Goal: Find specific page/section: Find specific page/section

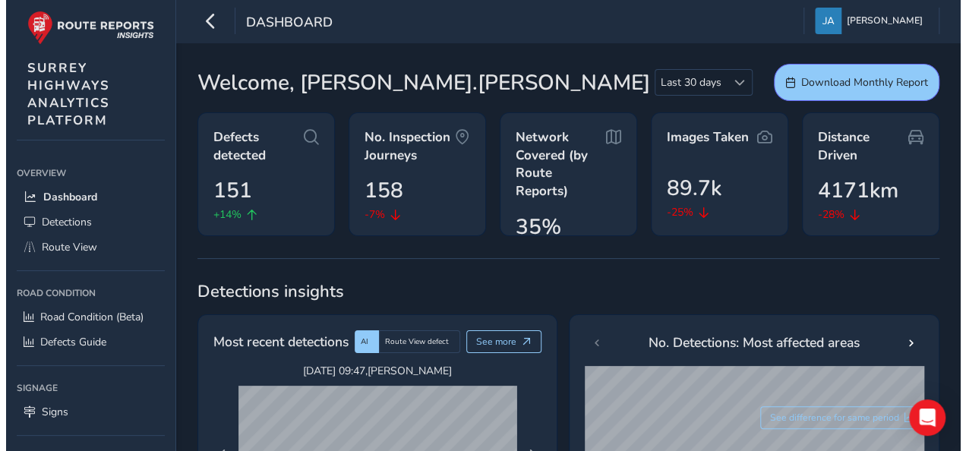
scroll to position [17, 0]
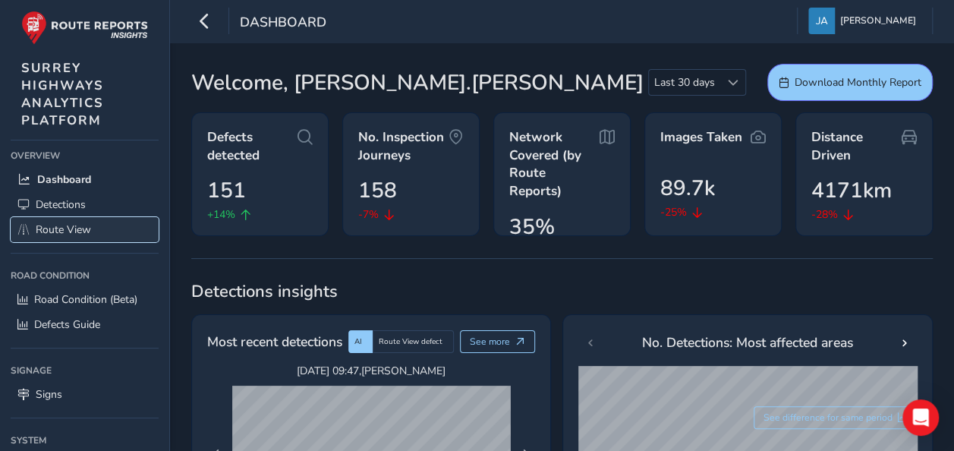
click at [73, 228] on span "Route View" at bounding box center [63, 229] width 55 height 14
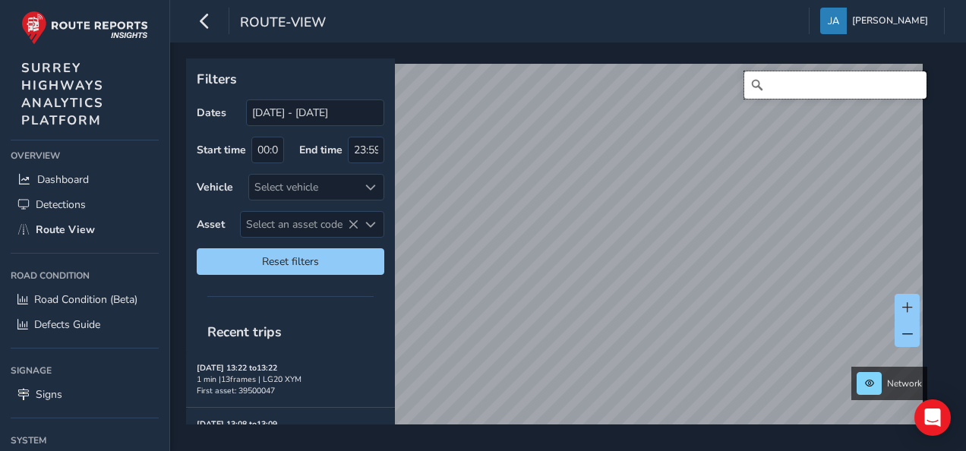
click at [826, 82] on input "Search" at bounding box center [835, 84] width 182 height 27
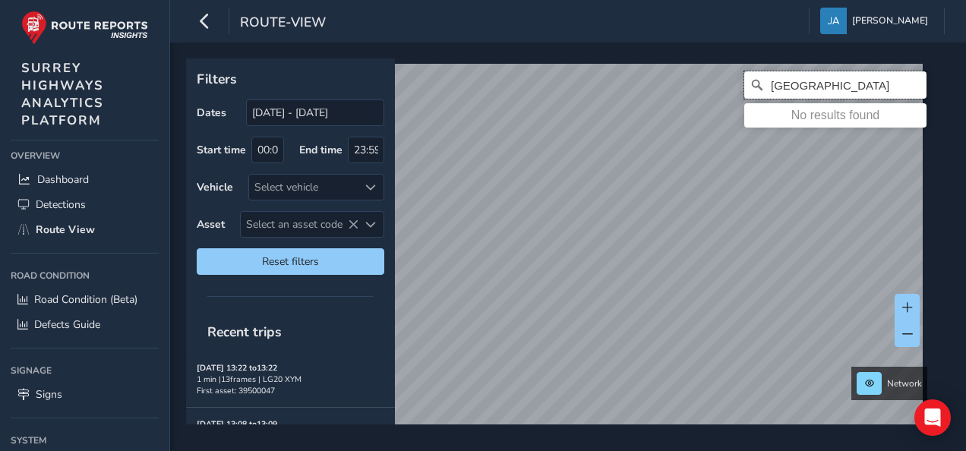
click at [768, 82] on input "[GEOGRAPHIC_DATA]" at bounding box center [835, 84] width 182 height 27
click at [770, 84] on input "[GEOGRAPHIC_DATA]" at bounding box center [835, 84] width 182 height 27
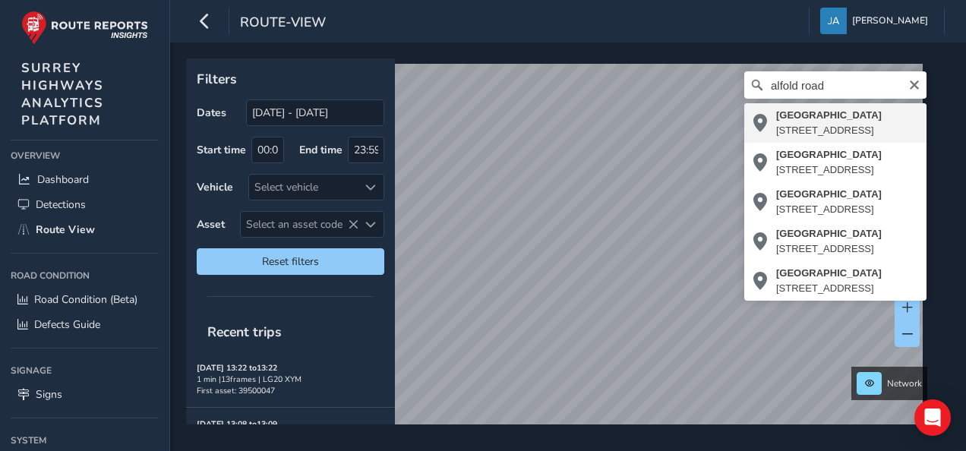
type input "[STREET_ADDRESS]"
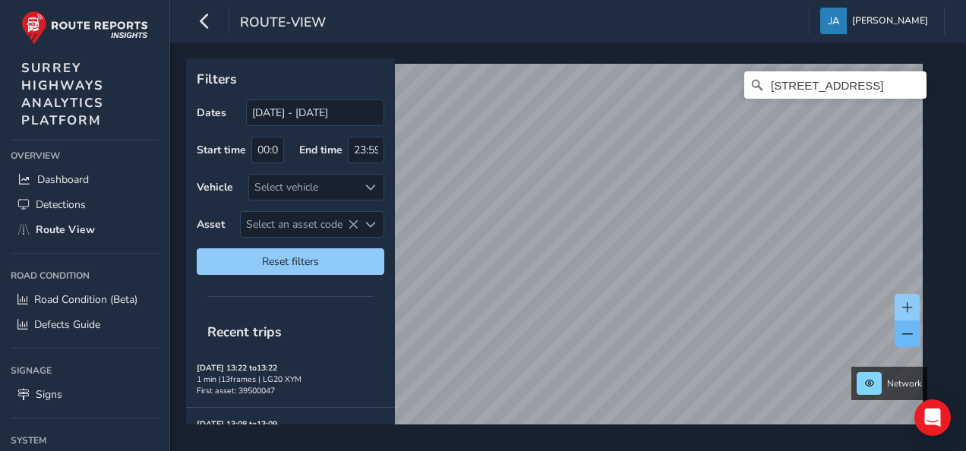
click at [907, 326] on div "Network [STREET_ADDRESS] © Mapbox © OpenStreetMap Improve this map © Maxar" at bounding box center [562, 241] width 753 height 366
click at [954, 445] on html "route-view [PERSON_NAME] Colour Scheme: Dark Dim Light Logout Filters Dates [DA…" at bounding box center [483, 225] width 966 height 451
click at [954, 316] on div "Filters Dates [DATE] - [DATE] Start time 00:00 End time 23:59 Vehicle Select ve…" at bounding box center [568, 247] width 796 height 408
click at [713, 436] on div "Filters Dates [DATE] - [DATE] Start time 00:00 End time 23:59 Vehicle Select ve…" at bounding box center [568, 247] width 796 height 408
click at [865, 381] on div "Network [STREET_ADDRESS] © Mapbox © OpenStreetMap Improve this map © Maxar" at bounding box center [562, 241] width 753 height 366
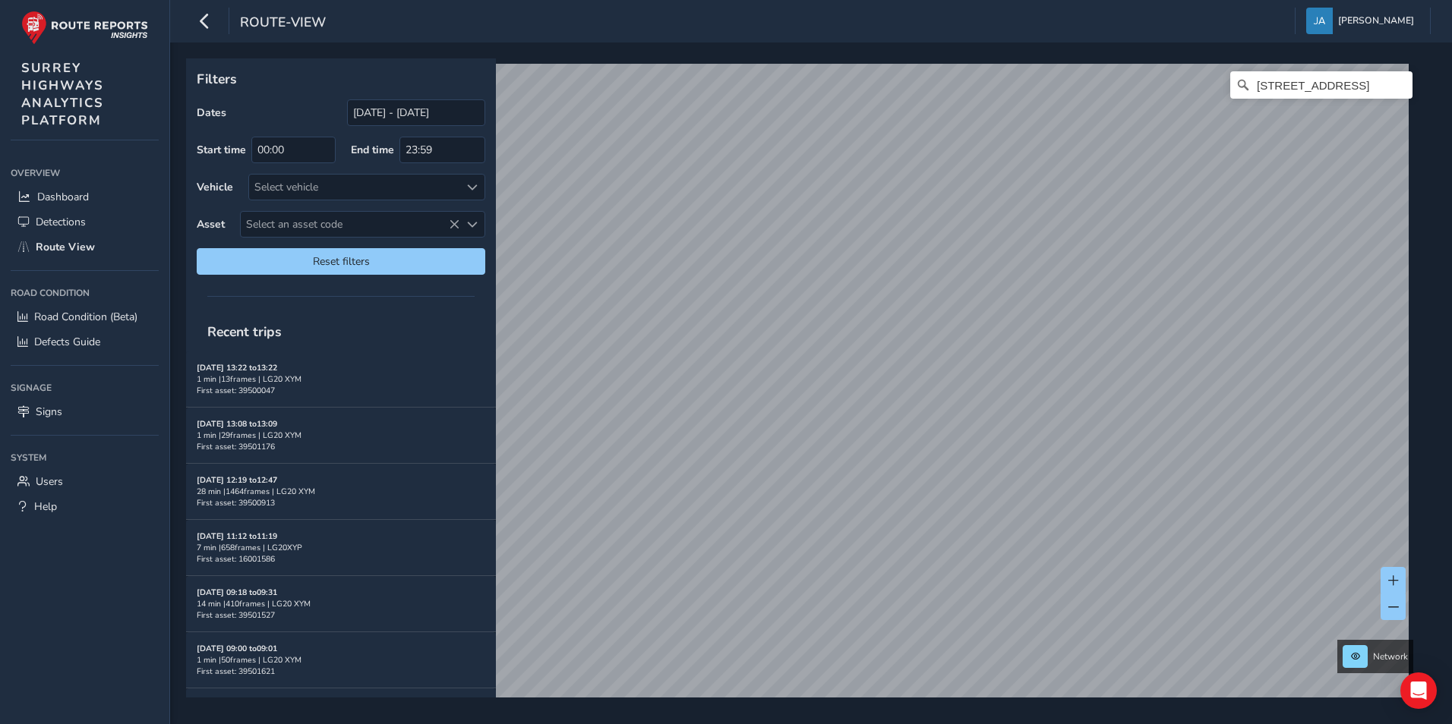
click at [851, 450] on html "route-view [PERSON_NAME] Colour Scheme: Dark Dim Light Logout Filters Dates [DA…" at bounding box center [726, 362] width 1452 height 724
click at [495, 153] on div "Filters Dates [DATE] - [DATE] Start time 00:00 End time 23:59 Vehicle Select ve…" at bounding box center [805, 377] width 1239 height 639
click at [477, 131] on div "Filters Dates [DATE] - [DATE] Start time 00:00 End time 23:59 Vehicle Select ve…" at bounding box center [805, 377] width 1239 height 639
click at [417, 144] on div "Filters Dates [DATE] - [DATE] Start time 00:00 End time 23:59 Vehicle Select ve…" at bounding box center [805, 377] width 1239 height 639
click at [324, 97] on div "Filters Dates [DATE] - [DATE] Start time 00:00 End time 23:59 Vehicle Select ve…" at bounding box center [805, 377] width 1239 height 639
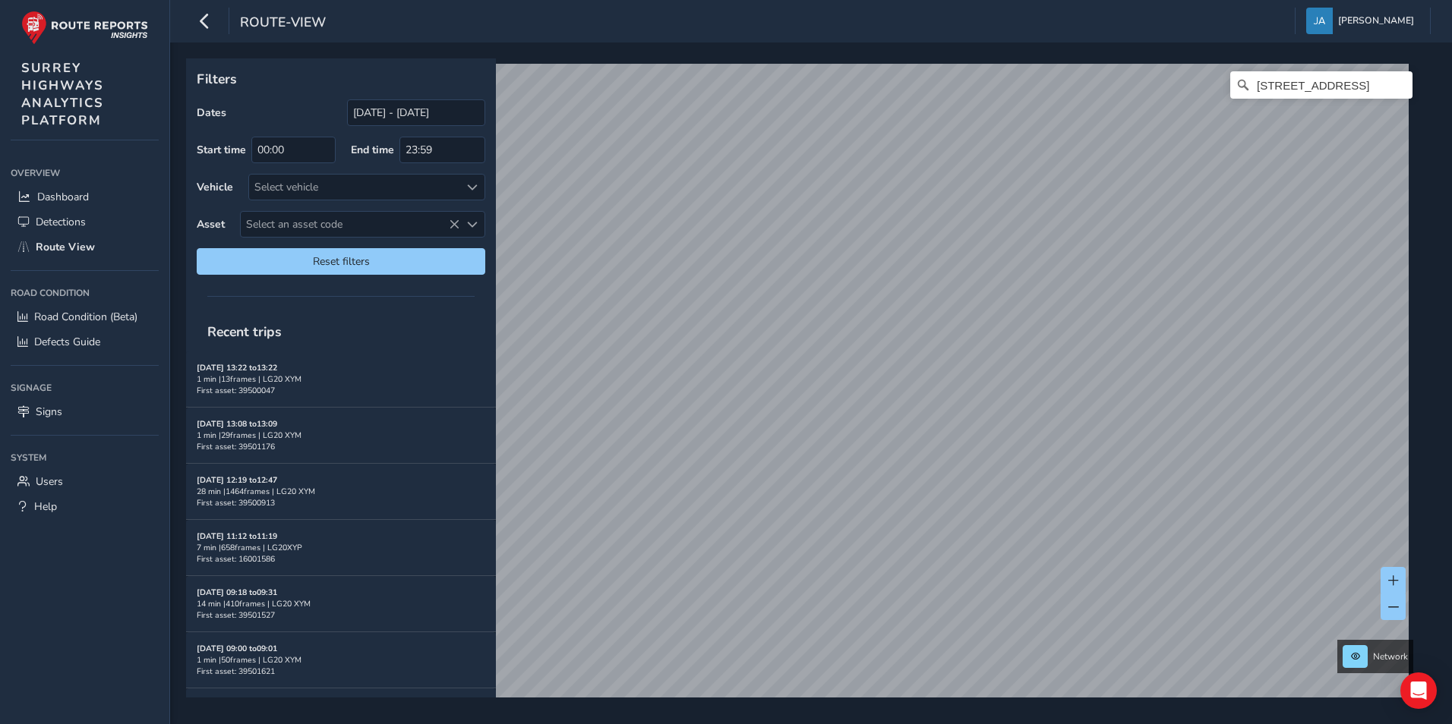
click at [391, 314] on div "Filters Dates [DATE] - [DATE] Start time 00:00 End time 23:59 Vehicle Select ve…" at bounding box center [805, 377] width 1239 height 639
click at [248, 222] on div "Filters Dates [DATE] - [DATE] Start time 00:00 End time 23:59 Vehicle Select ve…" at bounding box center [805, 377] width 1239 height 639
click at [616, 0] on html "route-view [PERSON_NAME] Colour Scheme: Dark Dim Light Logout Filters Dates [DA…" at bounding box center [726, 362] width 1452 height 724
click at [644, 0] on html "route-view [PERSON_NAME] Colour Scheme: Dark Dim Light Logout Filters Dates [DA…" at bounding box center [726, 362] width 1452 height 724
click at [592, 0] on html "route-view [PERSON_NAME] Colour Scheme: Dark Dim Light Logout Filters Dates [DA…" at bounding box center [726, 362] width 1452 height 724
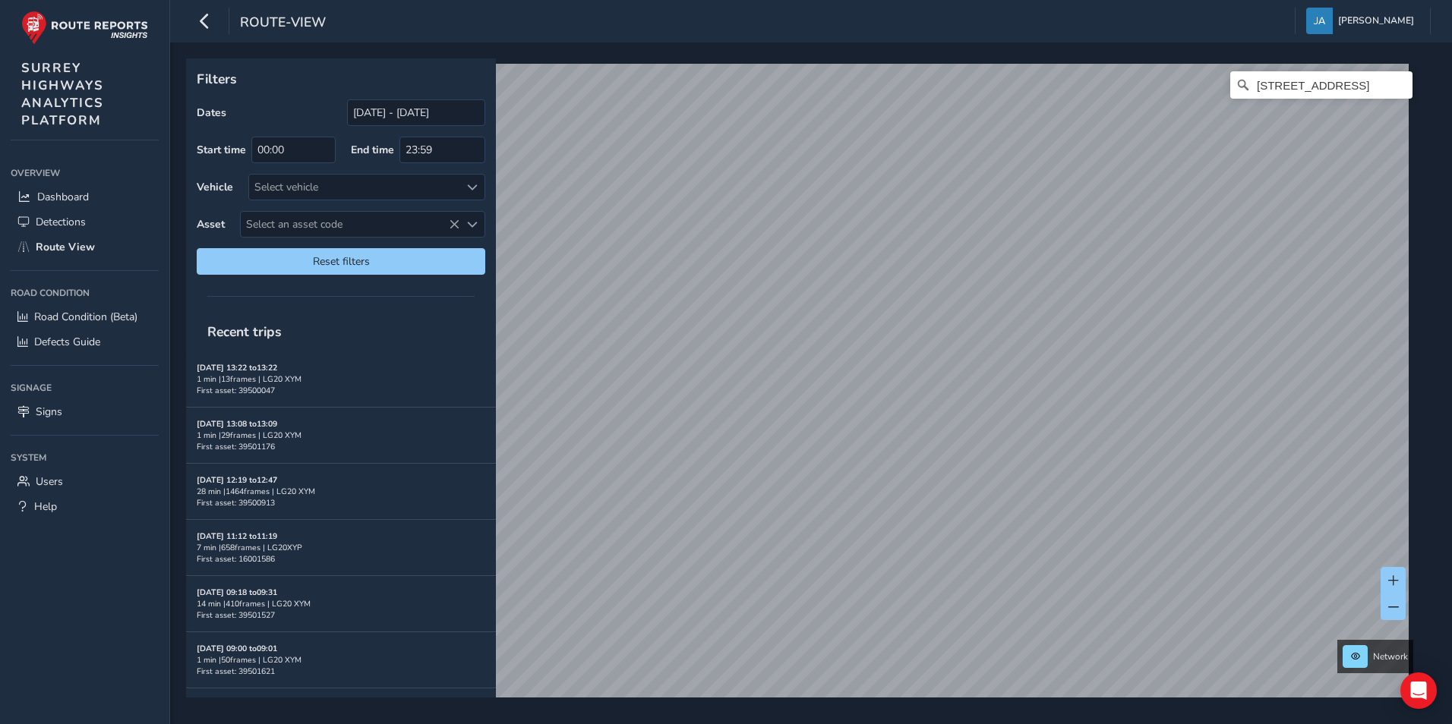
click at [827, 450] on div "Filters Dates [DATE] - [DATE] Start time 00:00 End time 23:59 Vehicle Select ve…" at bounding box center [811, 384] width 1282 height 682
click at [796, 450] on html "route-view [PERSON_NAME] Colour Scheme: Dark Dim Light Logout Filters Dates [DA…" at bounding box center [726, 362] width 1452 height 724
